Goal: Obtain resource: Download file/media

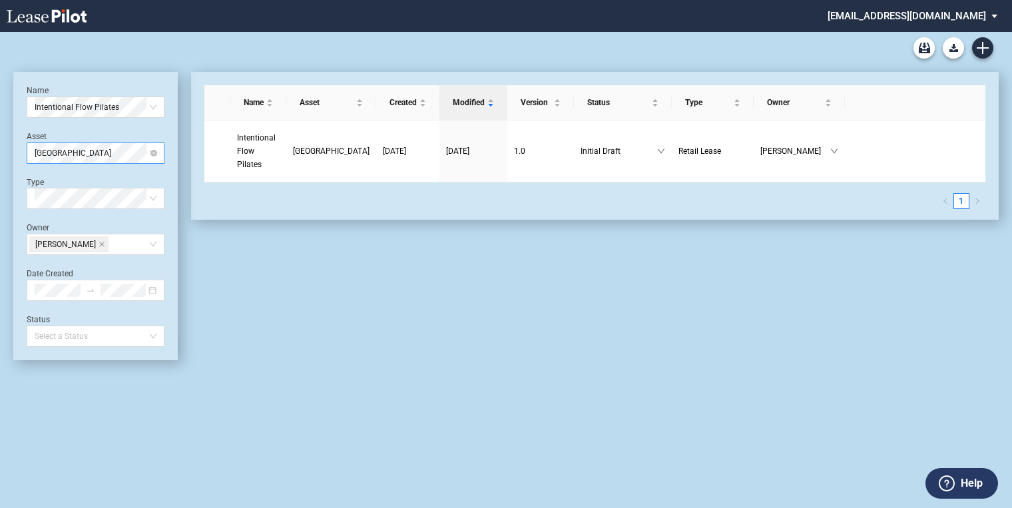
click at [125, 156] on span "North Mayfair Commons" at bounding box center [96, 153] width 122 height 20
click at [118, 180] on div "The Commons at [GEOGRAPHIC_DATA]" at bounding box center [95, 179] width 116 height 13
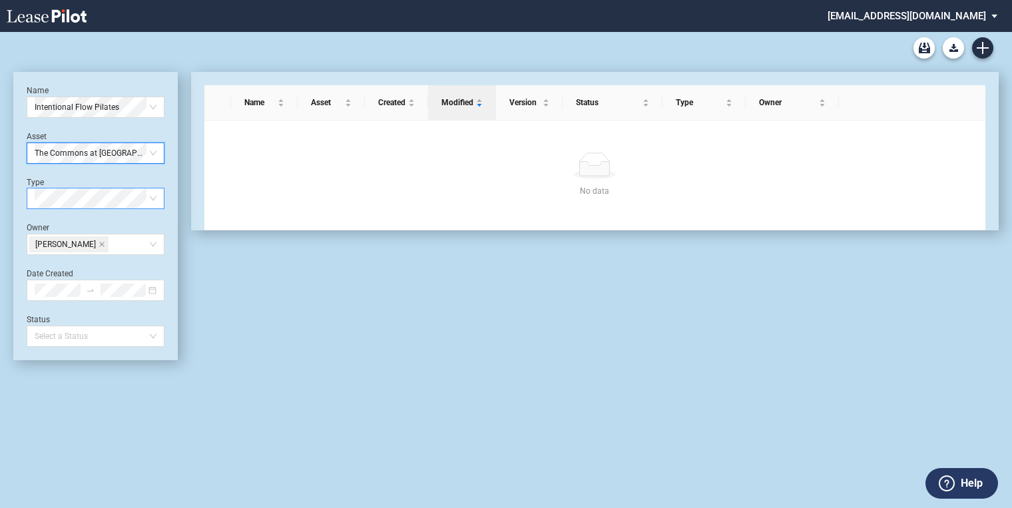
click at [150, 195] on span at bounding box center [96, 198] width 122 height 20
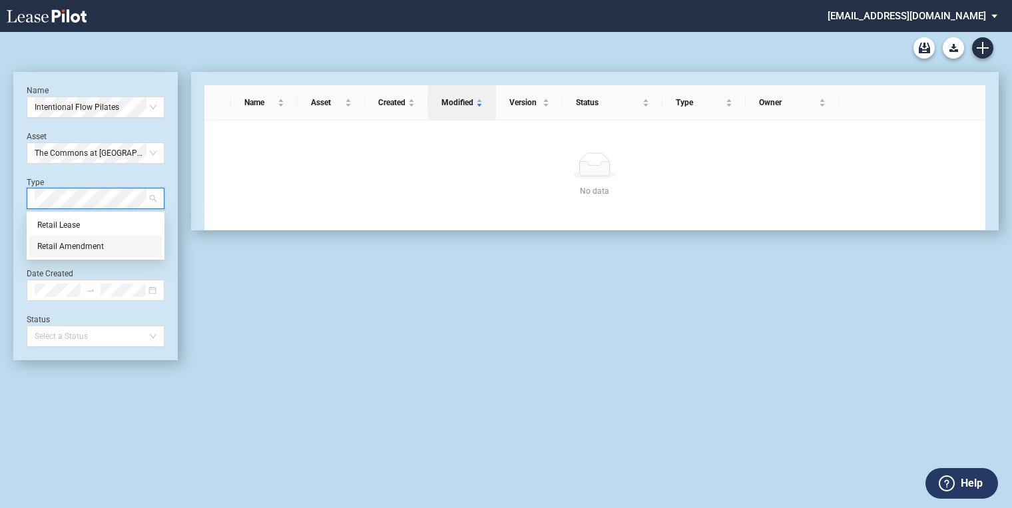
click at [122, 245] on div "Retail Amendment" at bounding box center [95, 246] width 116 height 13
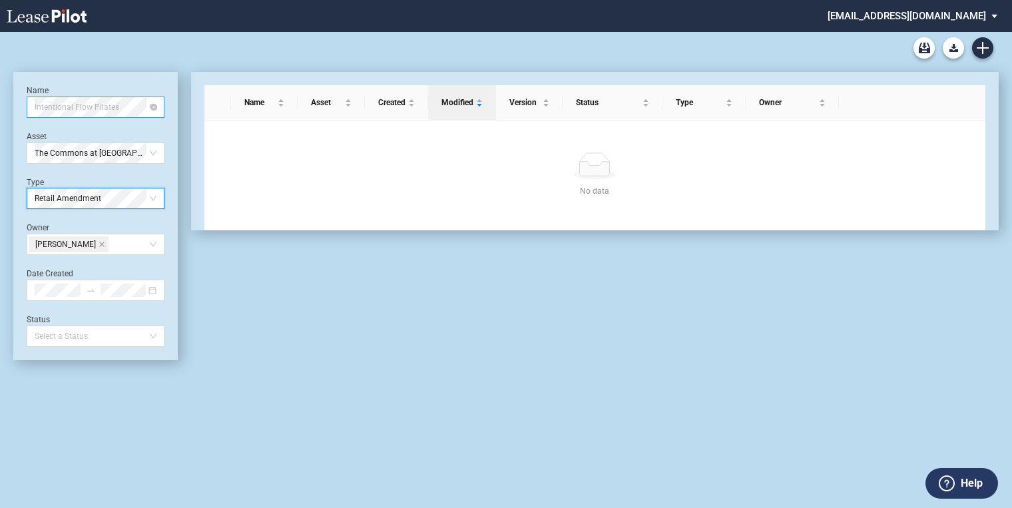
click at [121, 108] on span "Intentional Flow Pilates" at bounding box center [96, 107] width 122 height 20
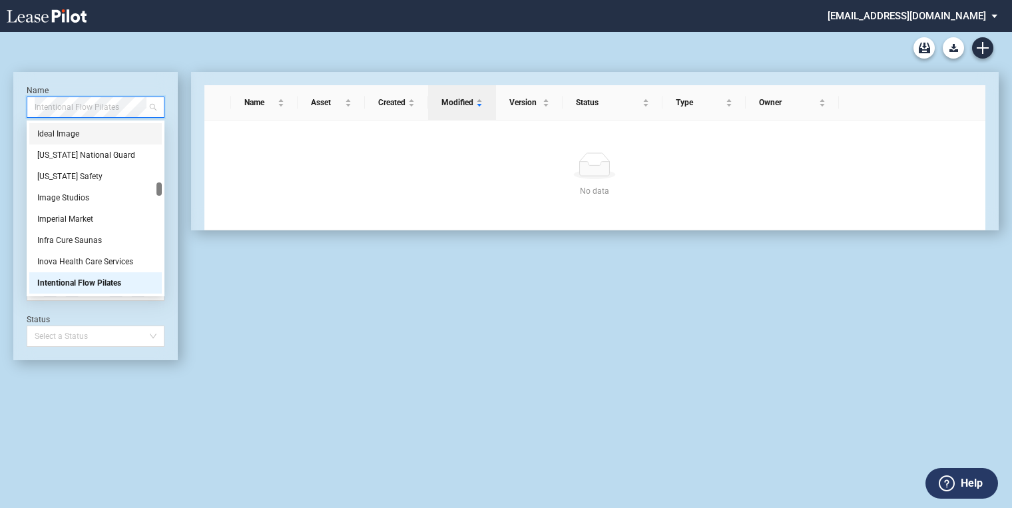
click at [179, 162] on div "Name Asset Created Modified Version Status Type Owner No data No data" at bounding box center [588, 216] width 821 height 288
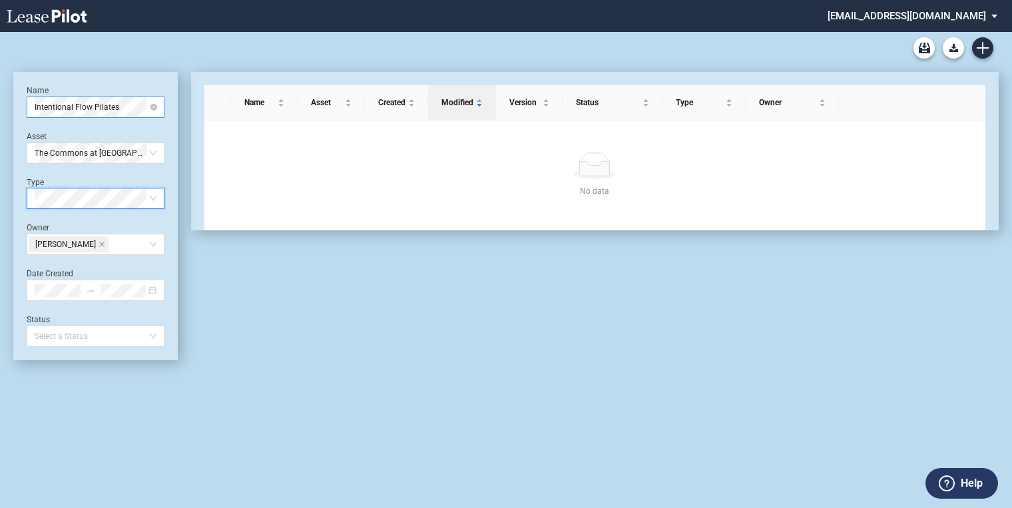
click at [79, 102] on span "Intentional Flow Pilates" at bounding box center [96, 107] width 122 height 20
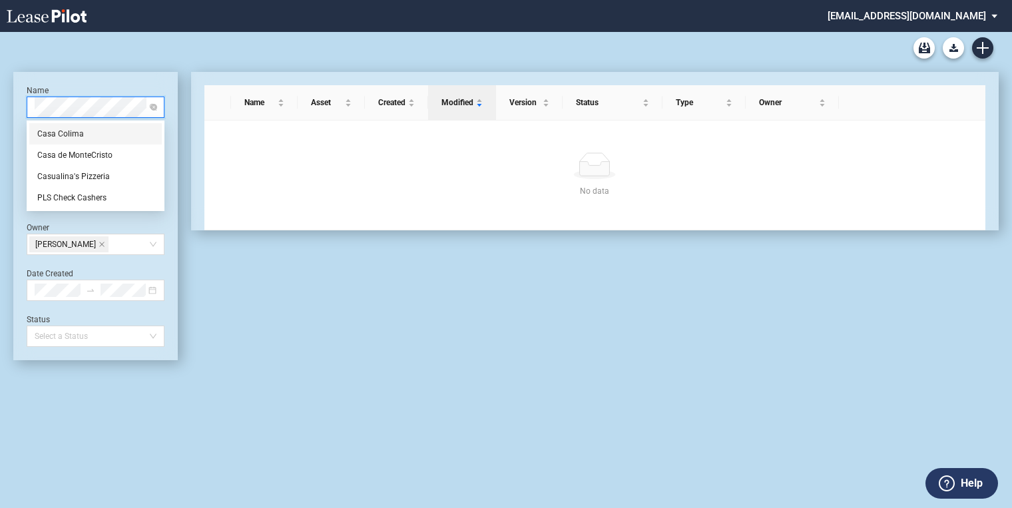
scroll to position [0, 0]
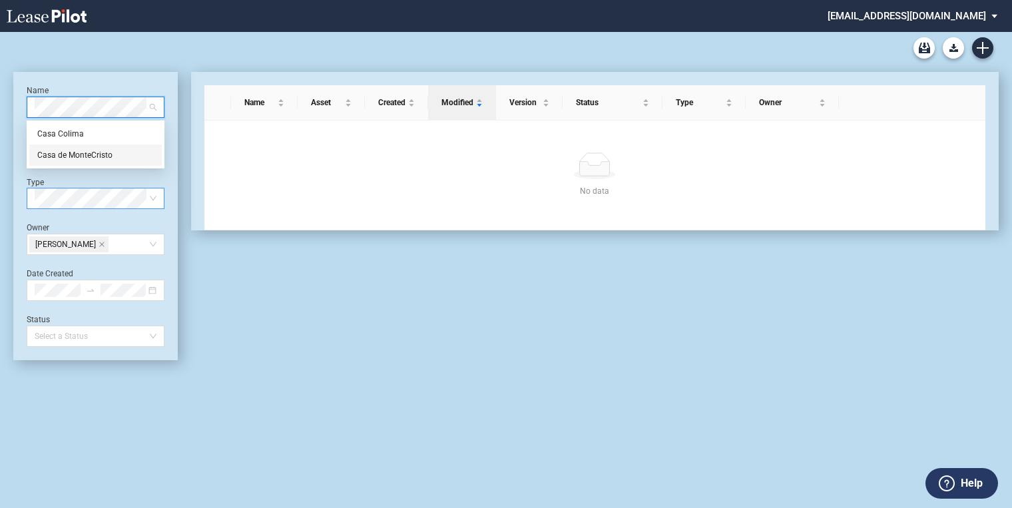
click at [101, 157] on div "Casa de MonteCristo" at bounding box center [95, 154] width 116 height 13
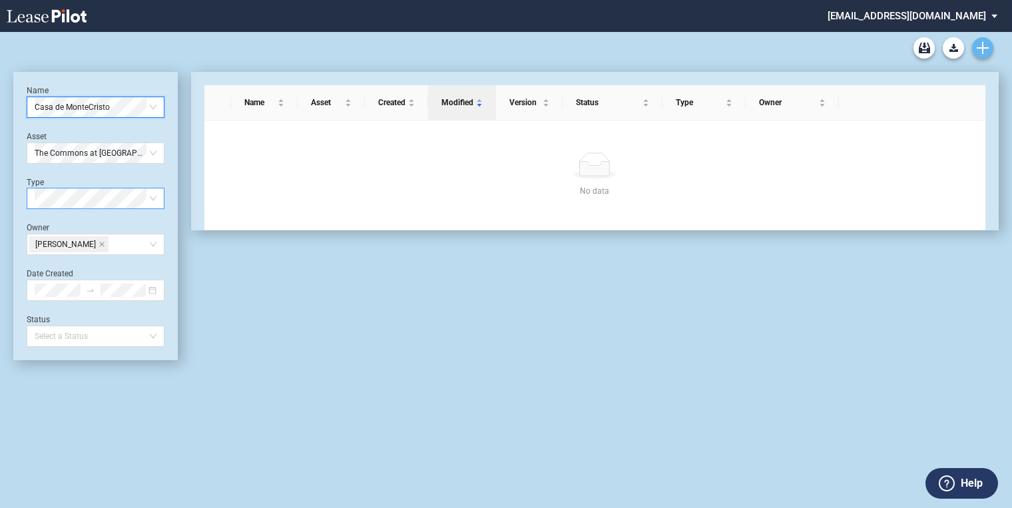
click at [986, 53] on icon "Create new document" at bounding box center [982, 48] width 12 height 12
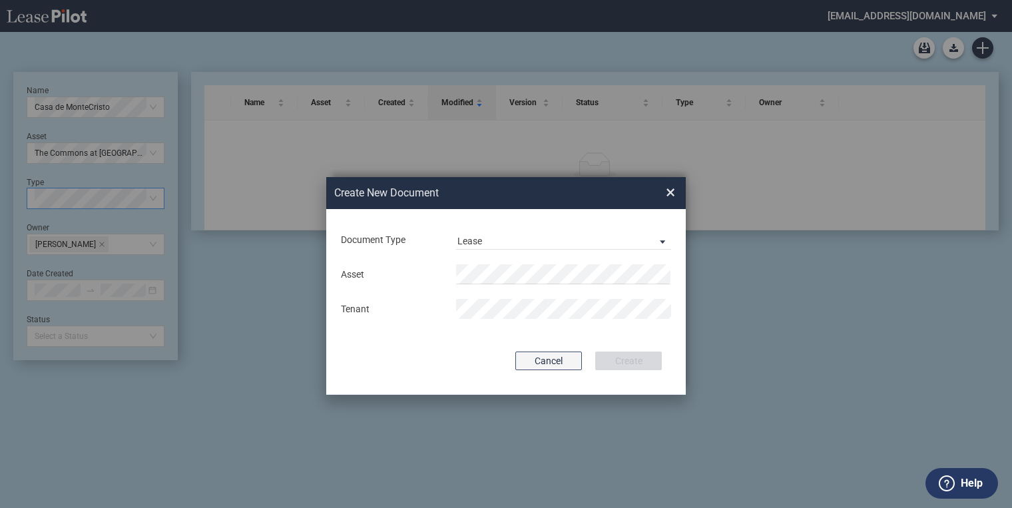
click at [551, 353] on button "Cancel" at bounding box center [548, 360] width 67 height 19
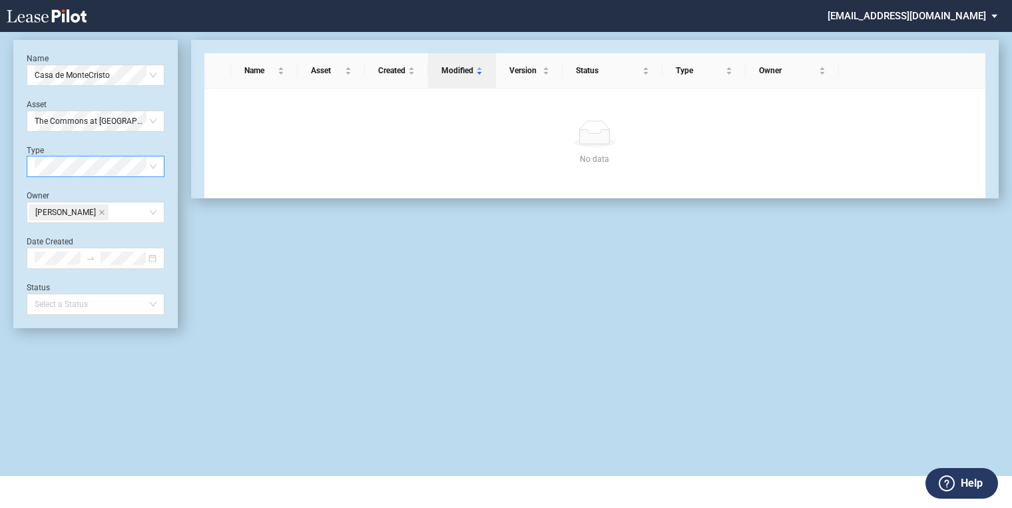
click at [338, 117] on div "No data No data" at bounding box center [594, 143] width 781 height 109
click at [103, 83] on span "Casa de MonteCristo" at bounding box center [96, 75] width 122 height 20
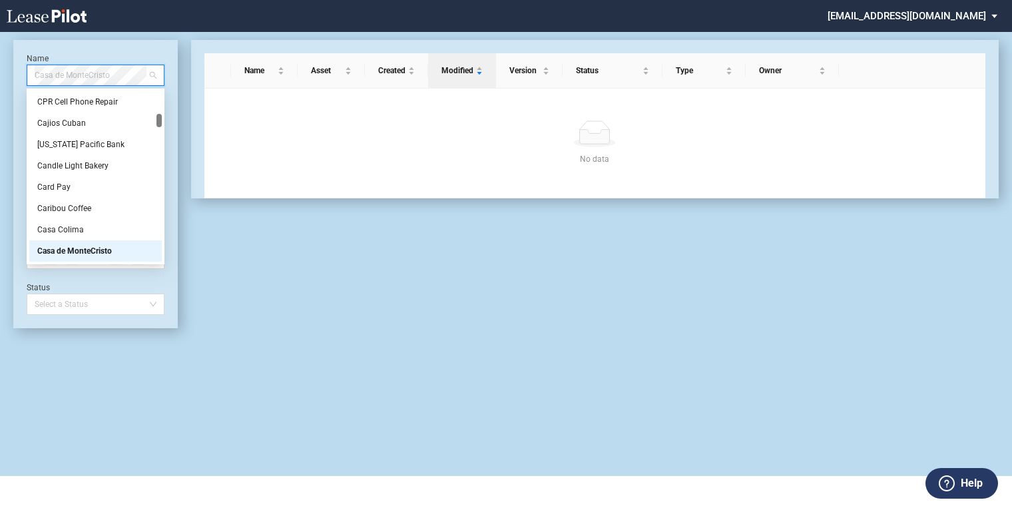
click at [96, 251] on div "Casa de MonteCristo" at bounding box center [95, 250] width 116 height 13
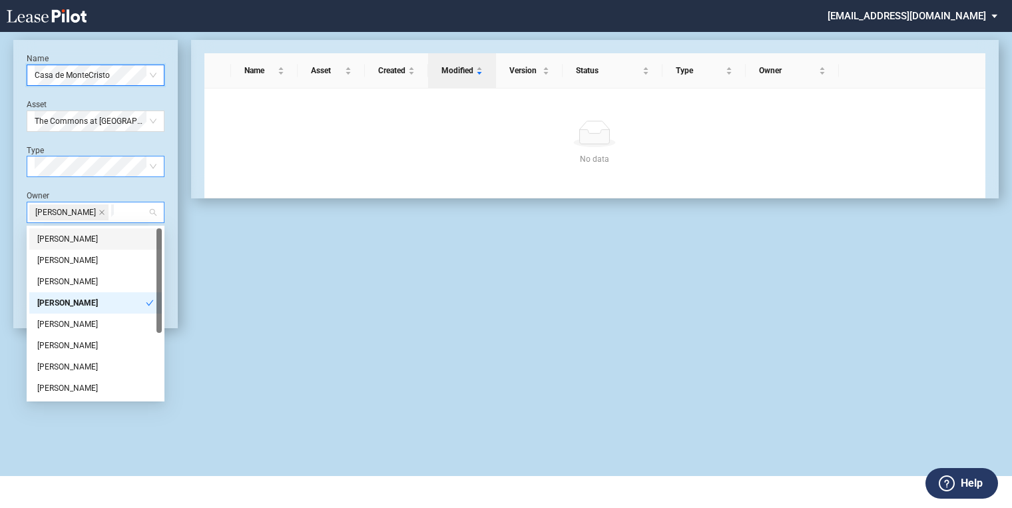
click at [146, 212] on div "Hope Gethers" at bounding box center [89, 212] width 120 height 19
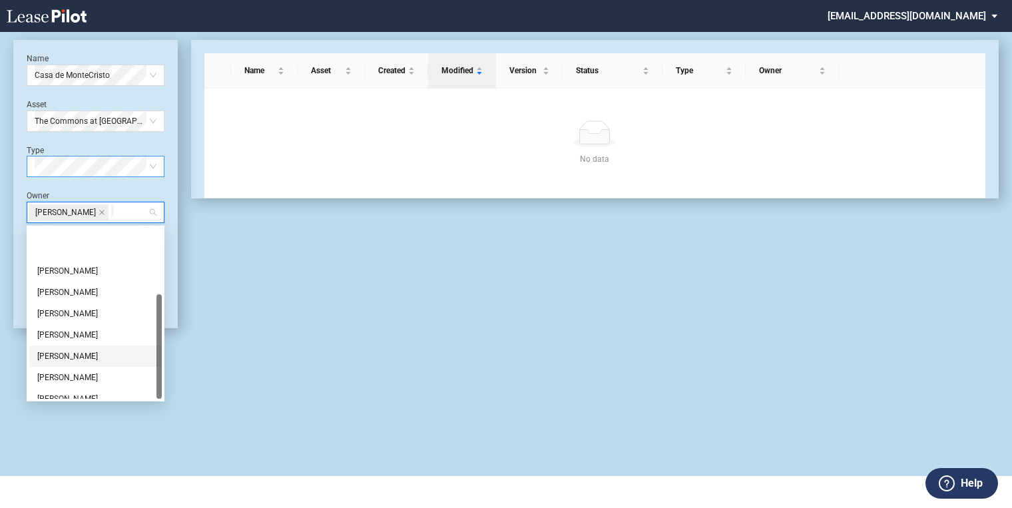
scroll to position [106, 0]
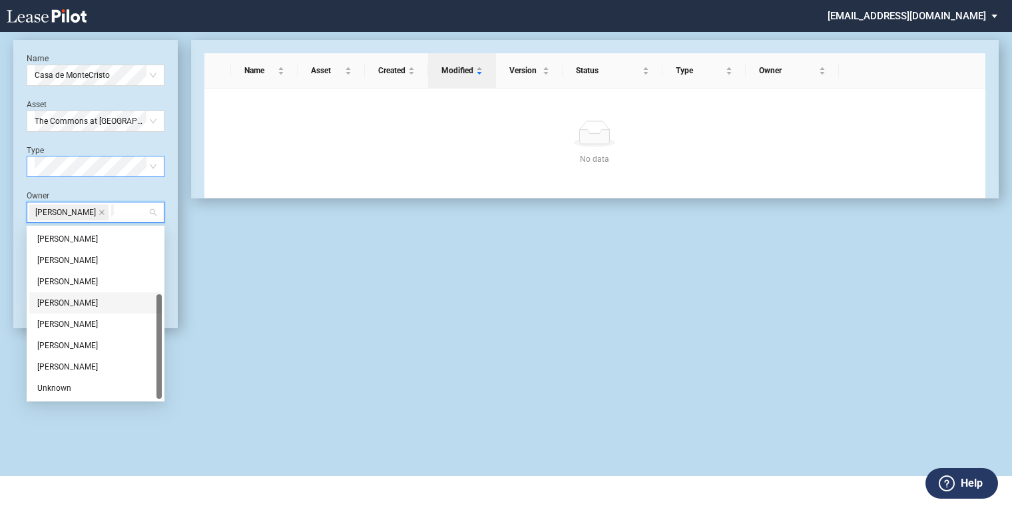
click at [85, 301] on div "Nicole Ford" at bounding box center [95, 302] width 116 height 13
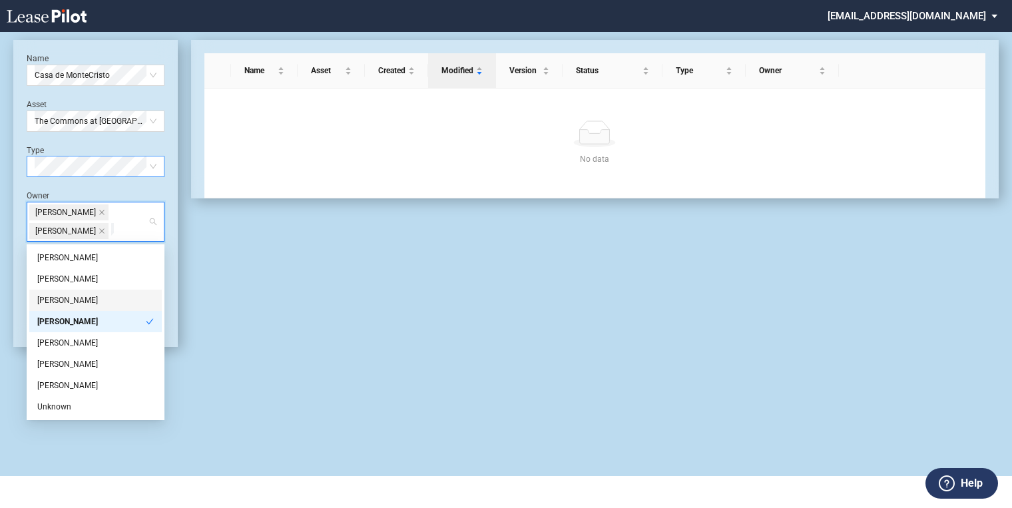
click at [198, 297] on div "Name Asset Created Modified Version Status Type Owner No data No data" at bounding box center [588, 193] width 821 height 307
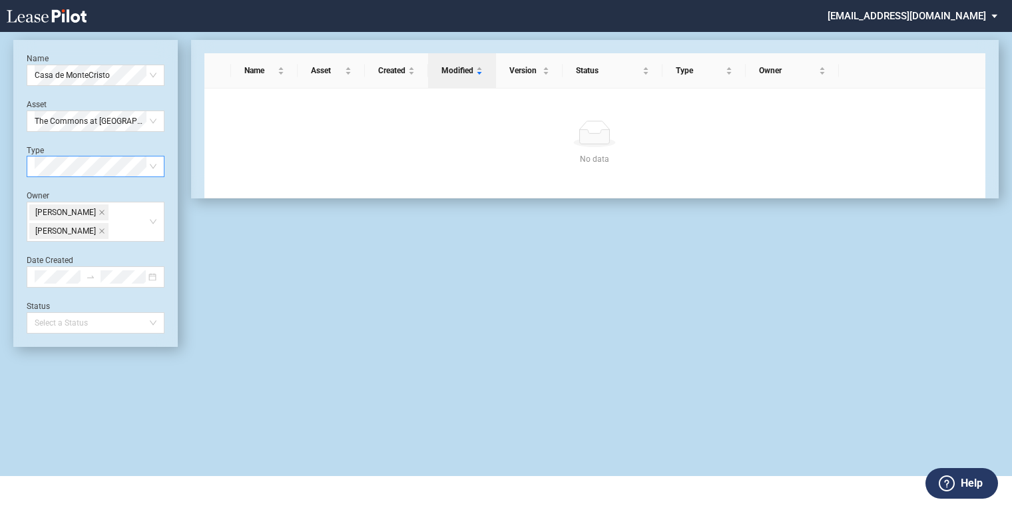
click at [114, 150] on div "Type Select Type" at bounding box center [96, 161] width 138 height 33
click at [89, 193] on div "Retail Lease" at bounding box center [95, 192] width 116 height 13
click at [113, 284] on div at bounding box center [96, 276] width 138 height 21
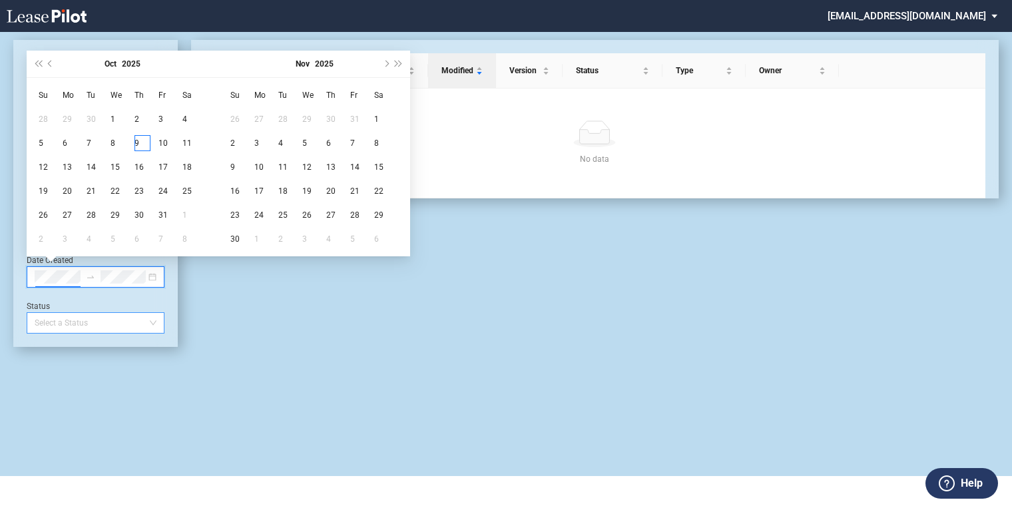
click at [117, 330] on div at bounding box center [89, 322] width 120 height 19
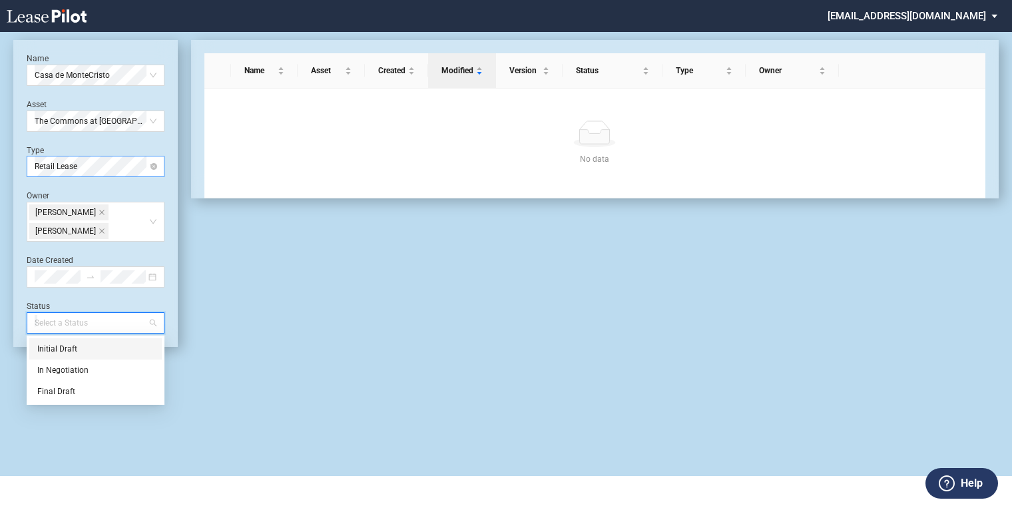
click at [216, 331] on div "Name Asset Created Modified Version Status Type Owner No data No data" at bounding box center [588, 193] width 821 height 307
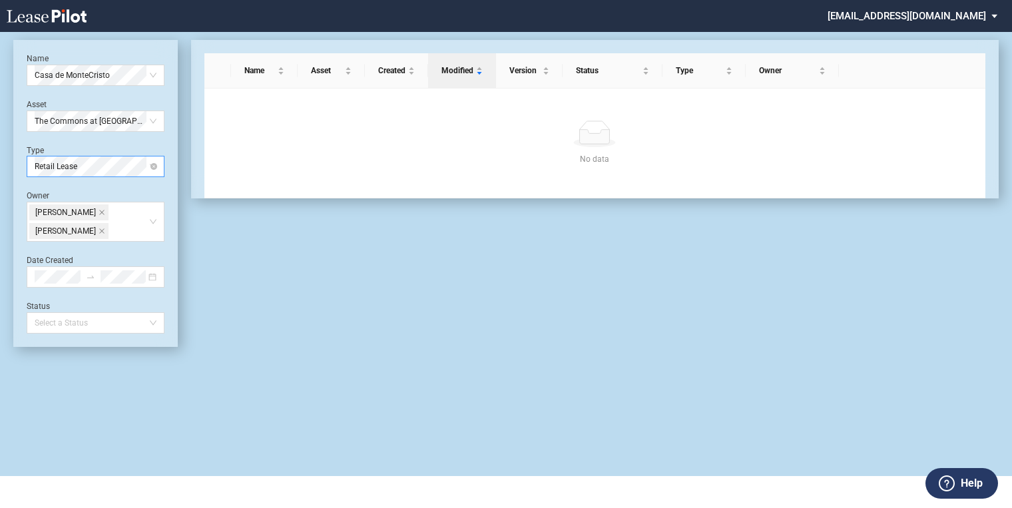
click at [225, 330] on div "Name Asset Created Modified Version Status Type Owner No data No data" at bounding box center [588, 193] width 821 height 307
click at [276, 180] on div "No data No data" at bounding box center [594, 143] width 781 height 109
click at [278, 177] on div "No data No data" at bounding box center [594, 143] width 781 height 109
click at [622, 117] on div "No data No data" at bounding box center [594, 143] width 781 height 109
drag, startPoint x: 626, startPoint y: 118, endPoint x: 642, endPoint y: 118, distance: 16.6
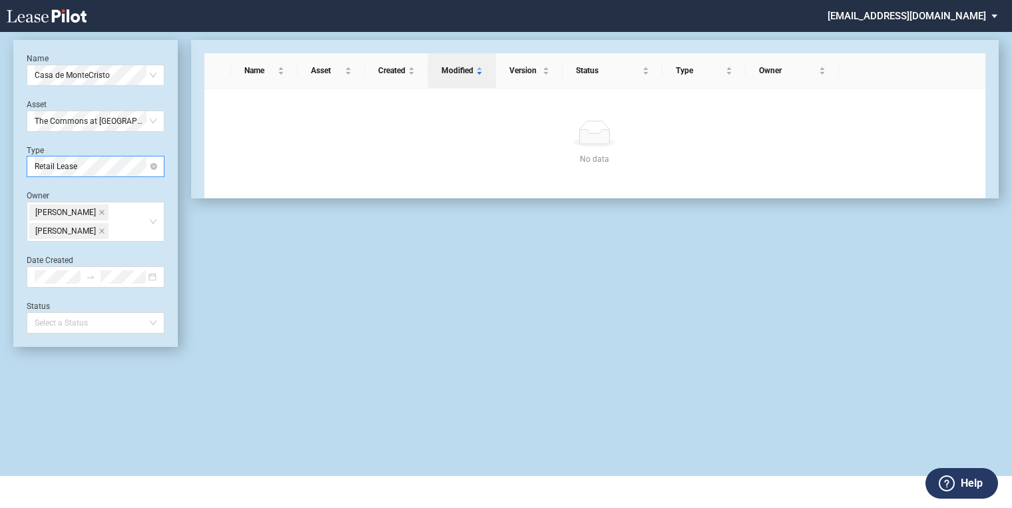
click at [626, 118] on div "No data No data" at bounding box center [594, 143] width 781 height 109
click at [825, 73] on div "Owner" at bounding box center [792, 70] width 80 height 13
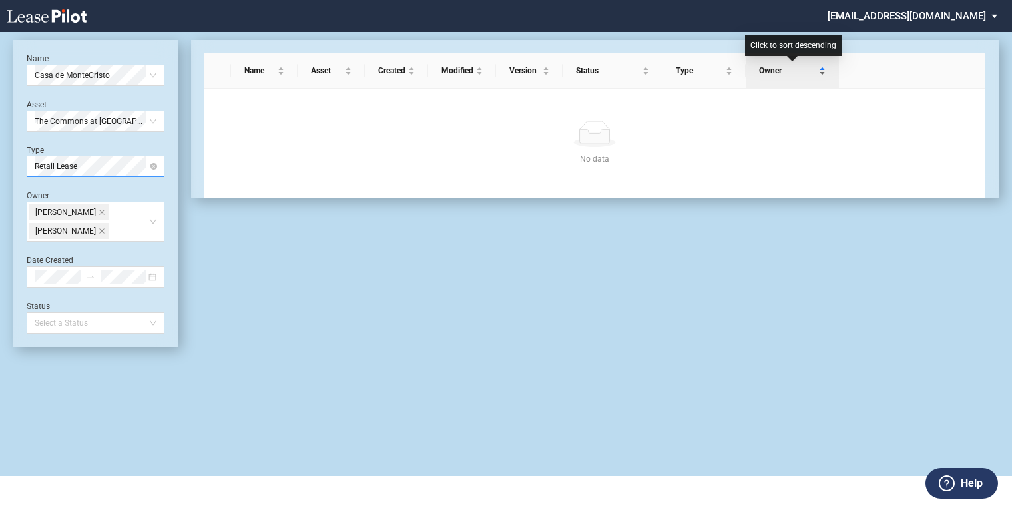
click at [824, 71] on div "Owner" at bounding box center [792, 70] width 80 height 13
click at [837, 106] on div "No data No data" at bounding box center [594, 143] width 781 height 109
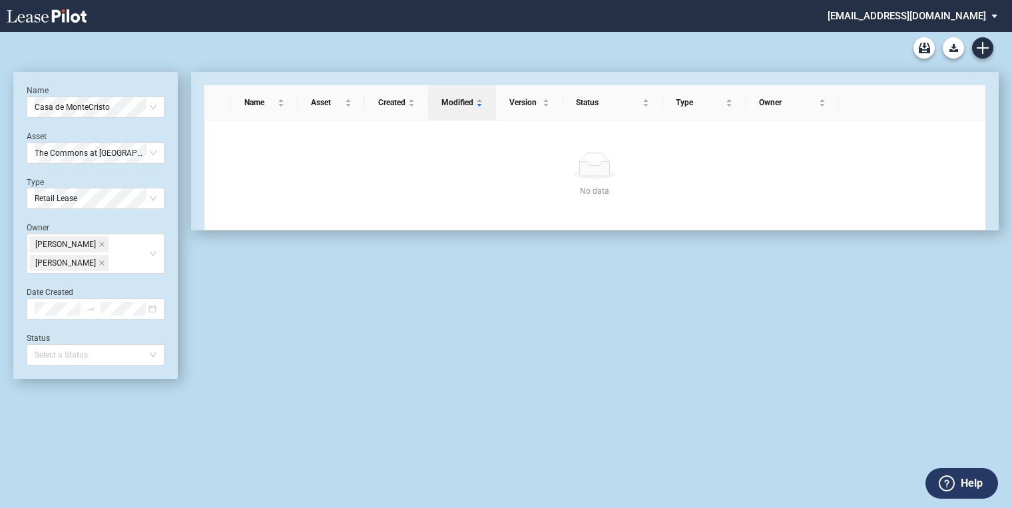
click at [490, 142] on div "No data No data" at bounding box center [594, 174] width 781 height 109
click at [600, 188] on div "No data" at bounding box center [594, 190] width 749 height 13
click at [132, 274] on div "Name Casa de MonteCristo Asset The Commons at Town Center Type Retail Lease Own…" at bounding box center [96, 225] width 138 height 280
click at [88, 256] on div "Nicole Ford" at bounding box center [70, 263] width 82 height 19
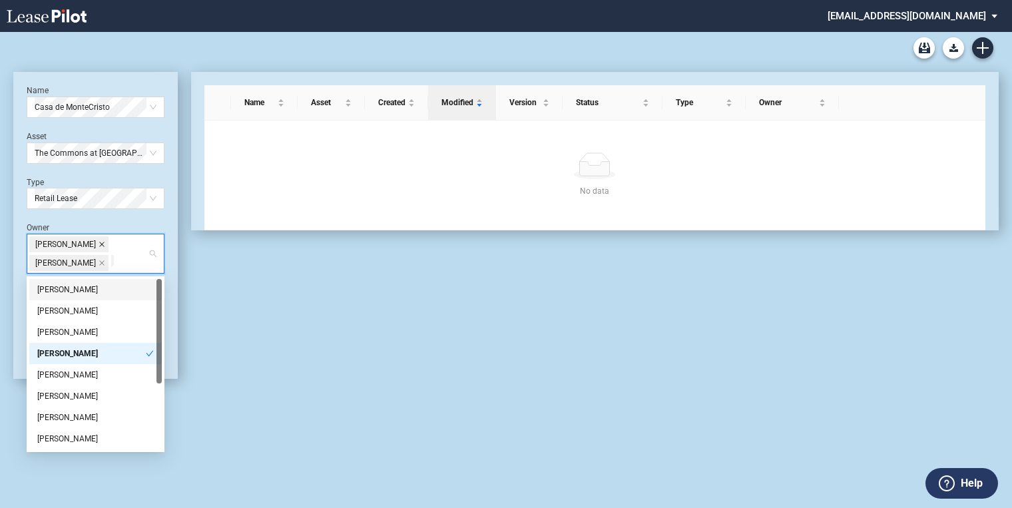
click at [98, 248] on span at bounding box center [101, 244] width 7 height 15
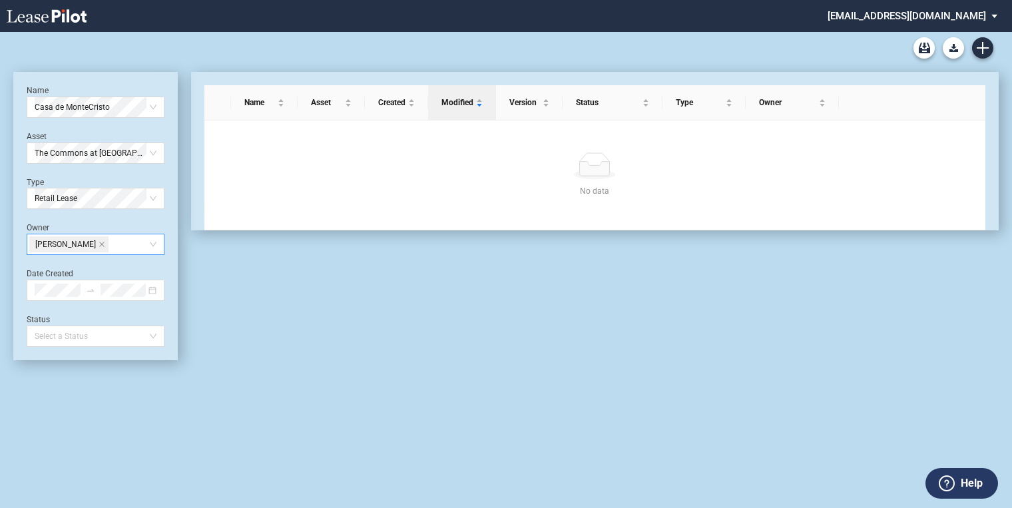
drag, startPoint x: 208, startPoint y: 295, endPoint x: 223, endPoint y: 294, distance: 15.3
click at [208, 295] on div "Name Asset Created Modified Version Status Type Owner No data No data" at bounding box center [588, 216] width 821 height 288
click at [110, 106] on span "Casa de MonteCristo" at bounding box center [96, 107] width 122 height 20
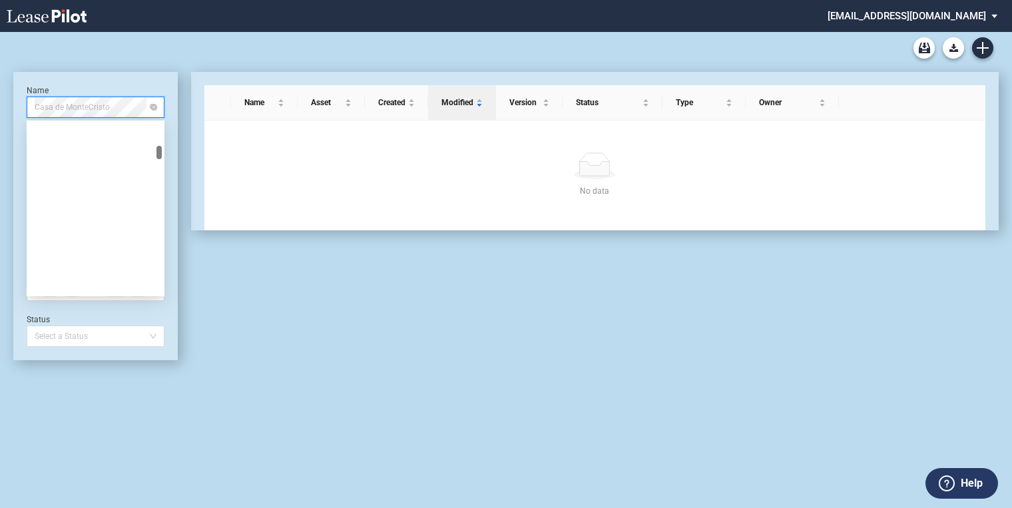
scroll to position [1895, 0]
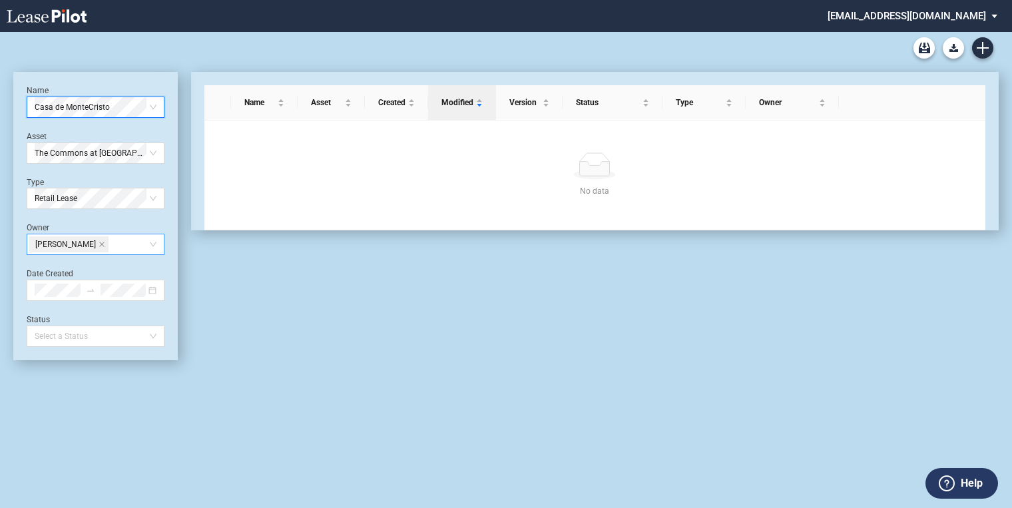
click at [258, 178] on div "No data" at bounding box center [594, 165] width 749 height 27
click at [576, 179] on div "No data No data" at bounding box center [594, 174] width 749 height 45
click at [276, 108] on div "Name" at bounding box center [265, 102] width 54 height 13
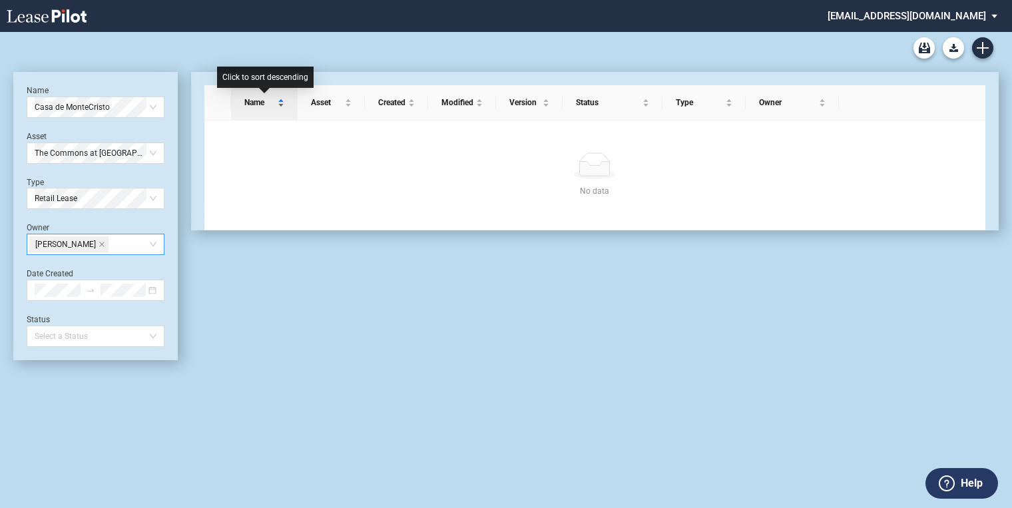
click at [287, 106] on div "Name" at bounding box center [265, 102] width 54 height 13
click at [159, 117] on div "Casa de MonteCristo" at bounding box center [96, 106] width 138 height 21
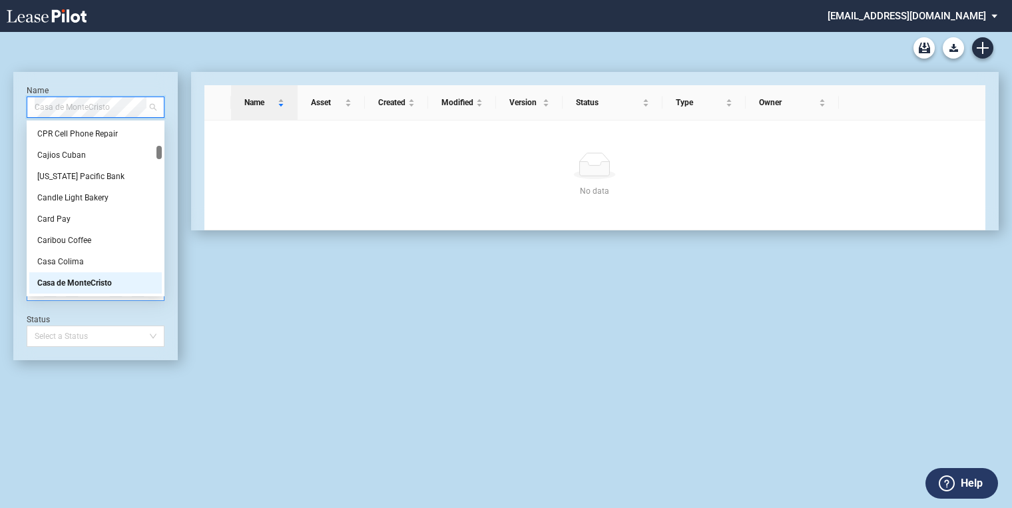
click at [128, 282] on div "Casa de MonteCristo" at bounding box center [95, 282] width 116 height 13
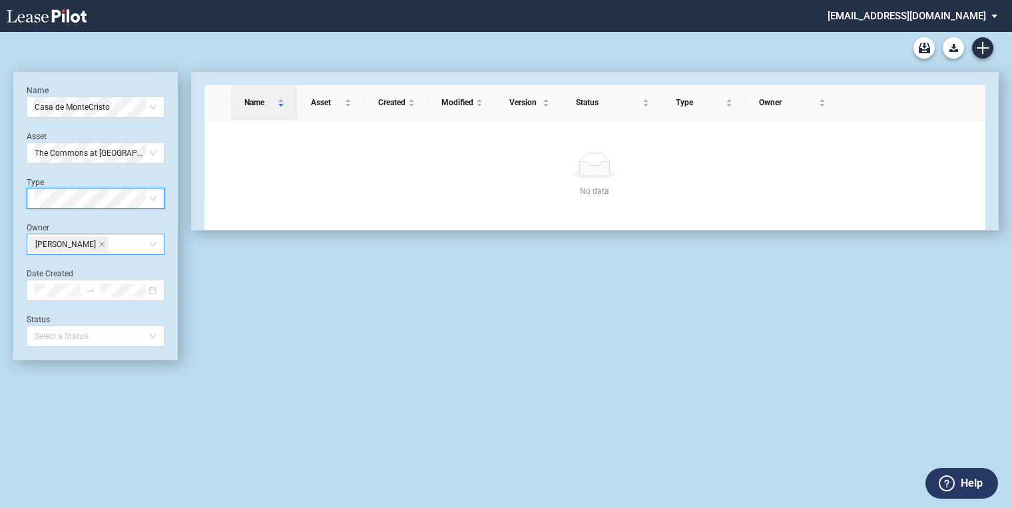
click at [154, 247] on div "Nicole Ford" at bounding box center [96, 244] width 138 height 21
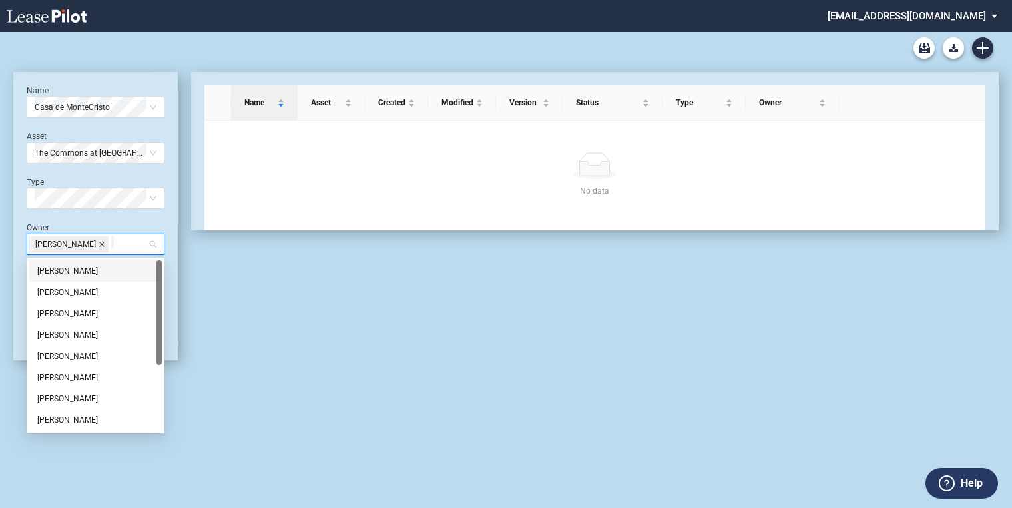
click at [99, 244] on icon "close" at bounding box center [101, 244] width 5 height 5
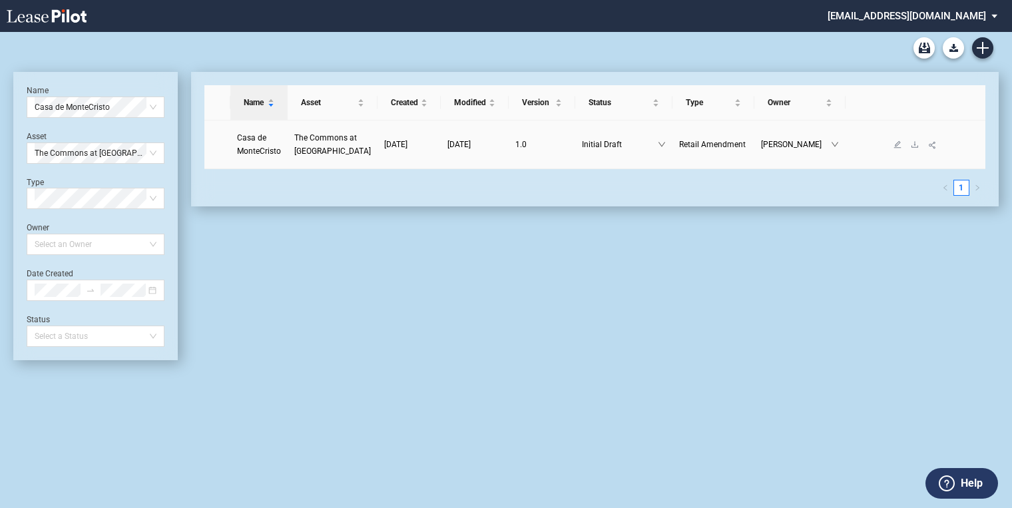
click at [308, 141] on span "The Commons at [GEOGRAPHIC_DATA]" at bounding box center [332, 144] width 77 height 23
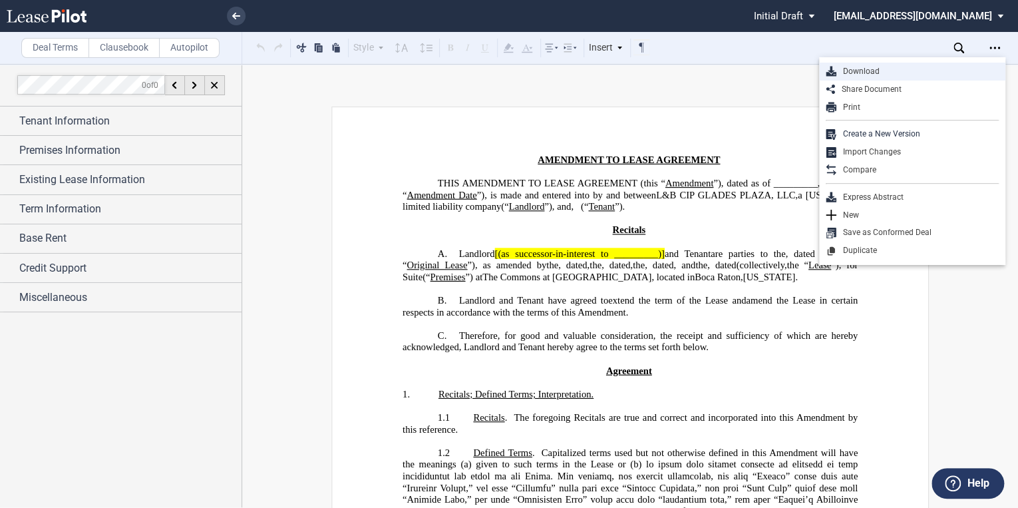
click at [890, 72] on div "Download" at bounding box center [918, 71] width 162 height 11
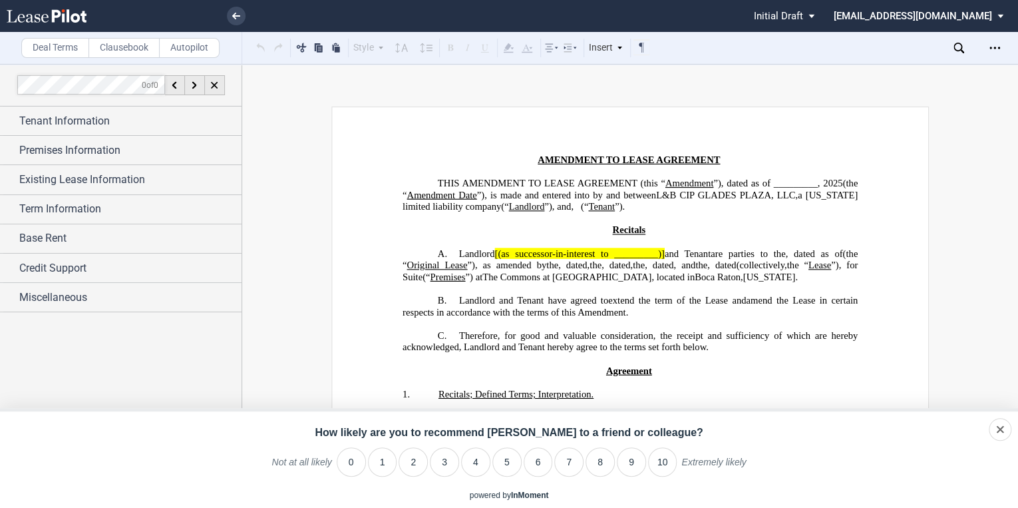
click at [57, 16] on use at bounding box center [47, 15] width 80 height 13
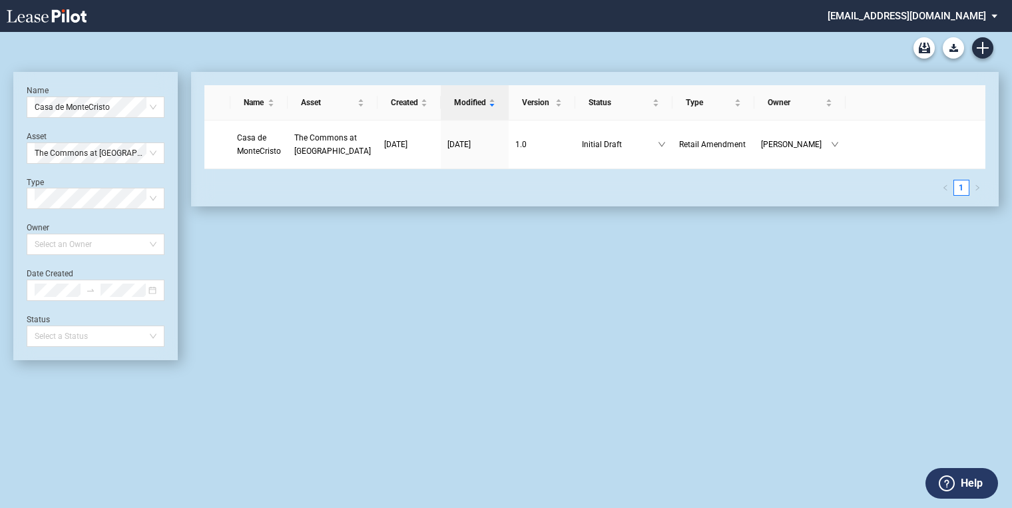
click at [52, 25] on link at bounding box center [70, 16] width 126 height 32
